Goal: Task Accomplishment & Management: Manage account settings

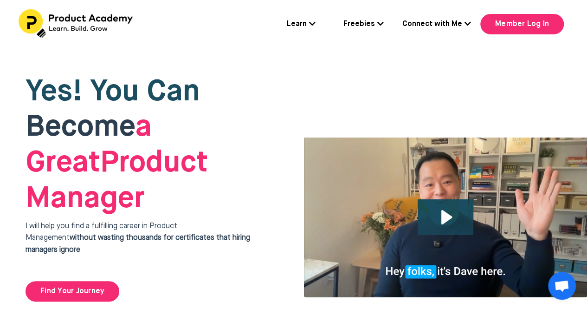
click at [314, 28] on link "Learn" at bounding box center [301, 25] width 29 height 12
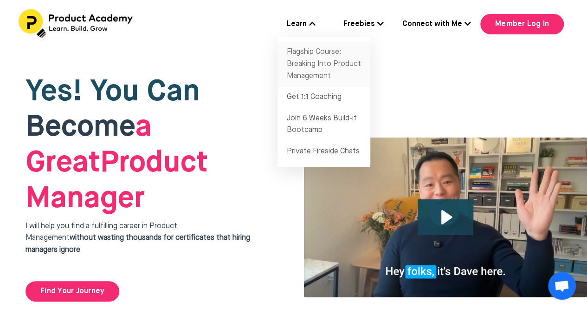
click at [322, 63] on link "Flagship Course: Breaking Into Product Management" at bounding box center [324, 64] width 93 height 45
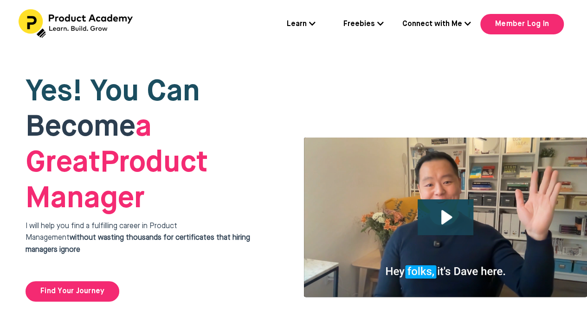
click at [311, 23] on icon at bounding box center [312, 23] width 6 height 7
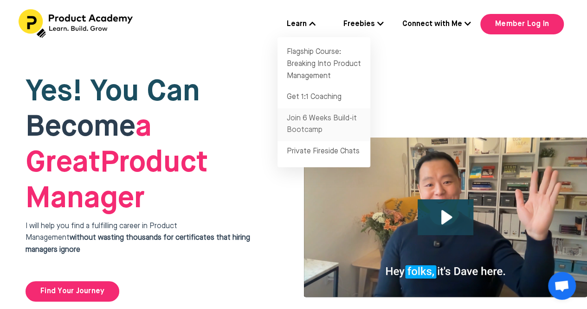
click at [312, 124] on link "Join 6 Weeks Build-it Bootcamp" at bounding box center [324, 124] width 93 height 33
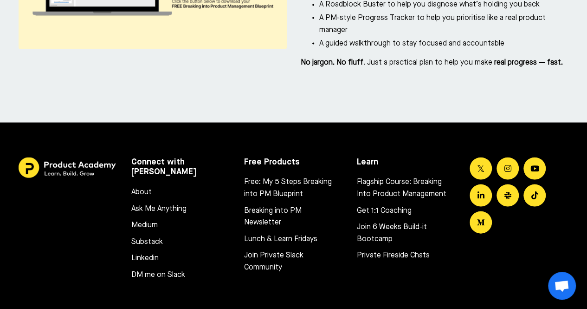
scroll to position [4392, 0]
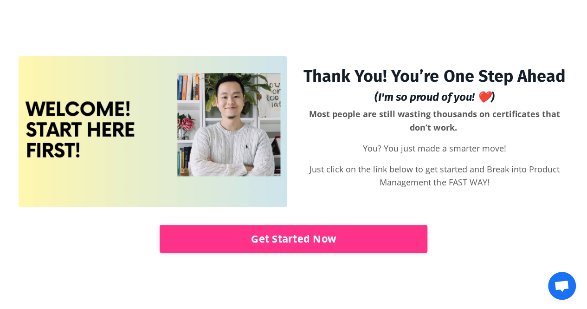
click at [322, 238] on link "Get Started Now" at bounding box center [294, 239] width 268 height 28
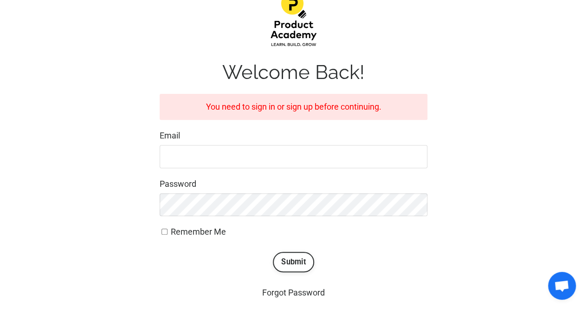
scroll to position [111, 0]
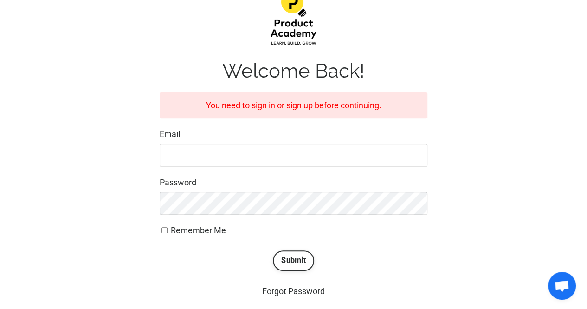
click at [329, 154] on input "Email" at bounding box center [294, 154] width 268 height 23
type input "[EMAIL_ADDRESS][DOMAIN_NAME]"
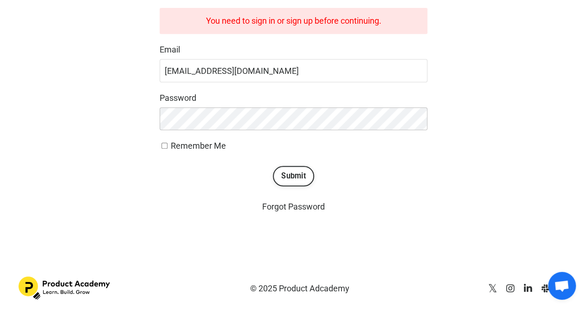
scroll to position [196, 0]
click at [292, 174] on button "Submit" at bounding box center [293, 176] width 41 height 20
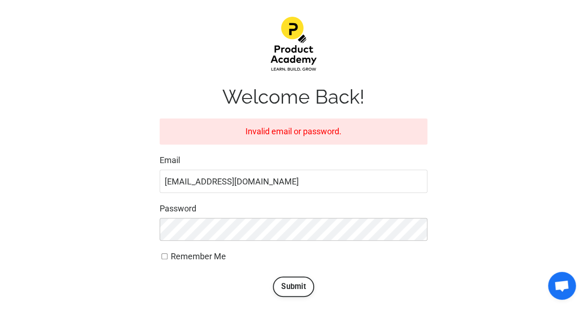
scroll to position [196, 0]
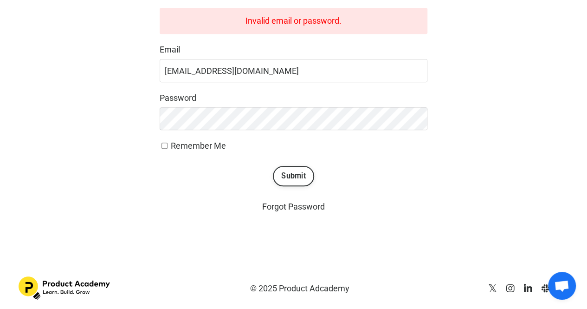
click at [305, 182] on button "Submit" at bounding box center [293, 176] width 41 height 20
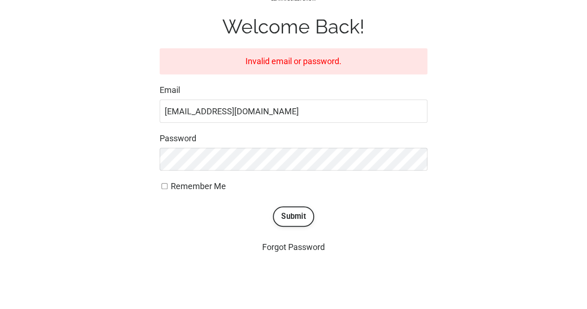
scroll to position [156, 0]
click at [308, 244] on link "Forgot Password" at bounding box center [293, 246] width 63 height 10
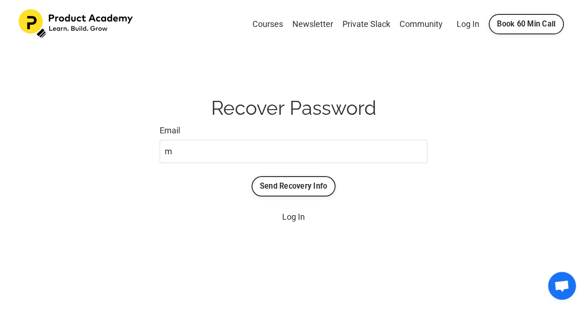
type input "[EMAIL_ADDRESS][DOMAIN_NAME]"
click at [302, 178] on button "Send Recovery Info" at bounding box center [294, 186] width 84 height 20
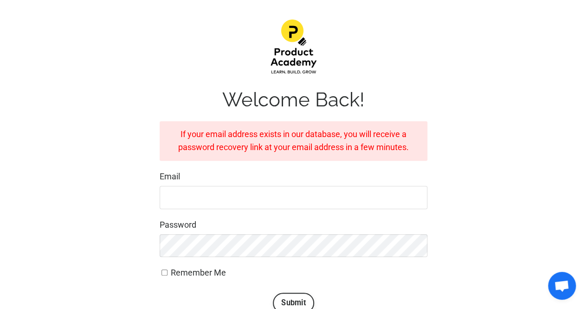
scroll to position [86, 0]
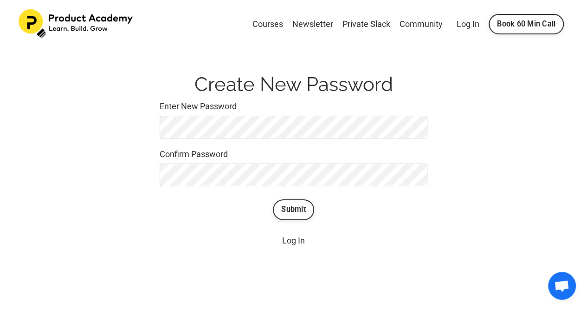
click at [297, 208] on button "Submit" at bounding box center [293, 209] width 41 height 20
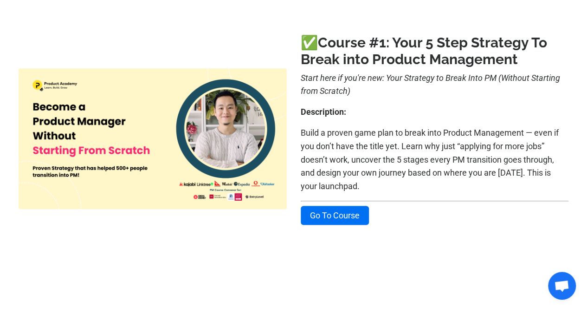
scroll to position [204, 0]
